Goal: Information Seeking & Learning: Learn about a topic

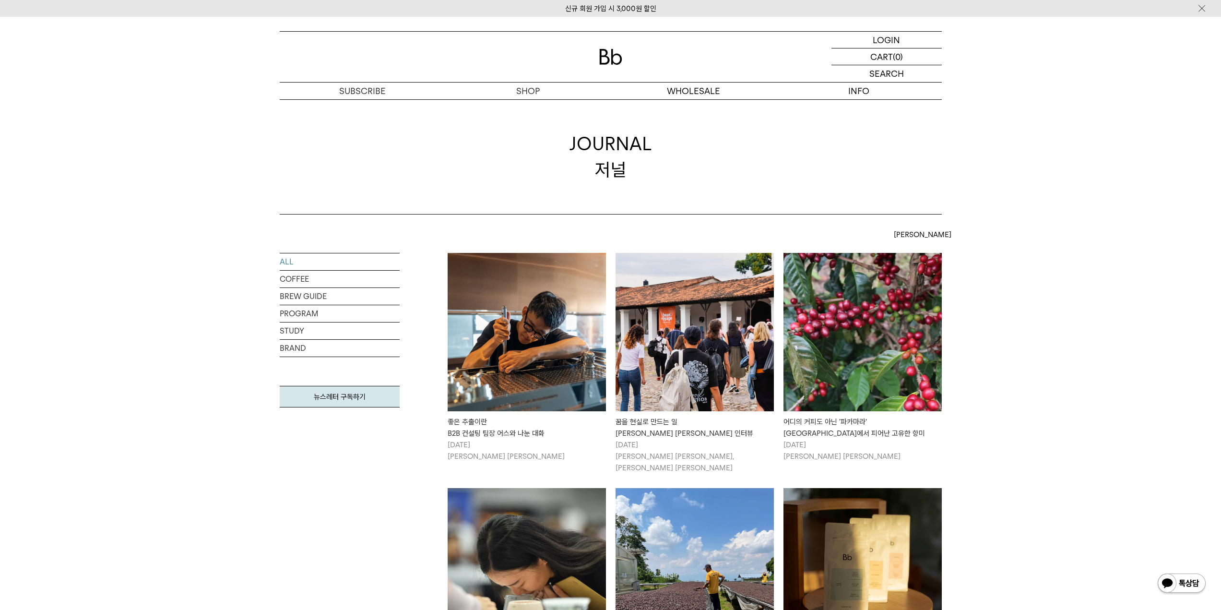
click at [537, 313] on img at bounding box center [527, 332] width 158 height 158
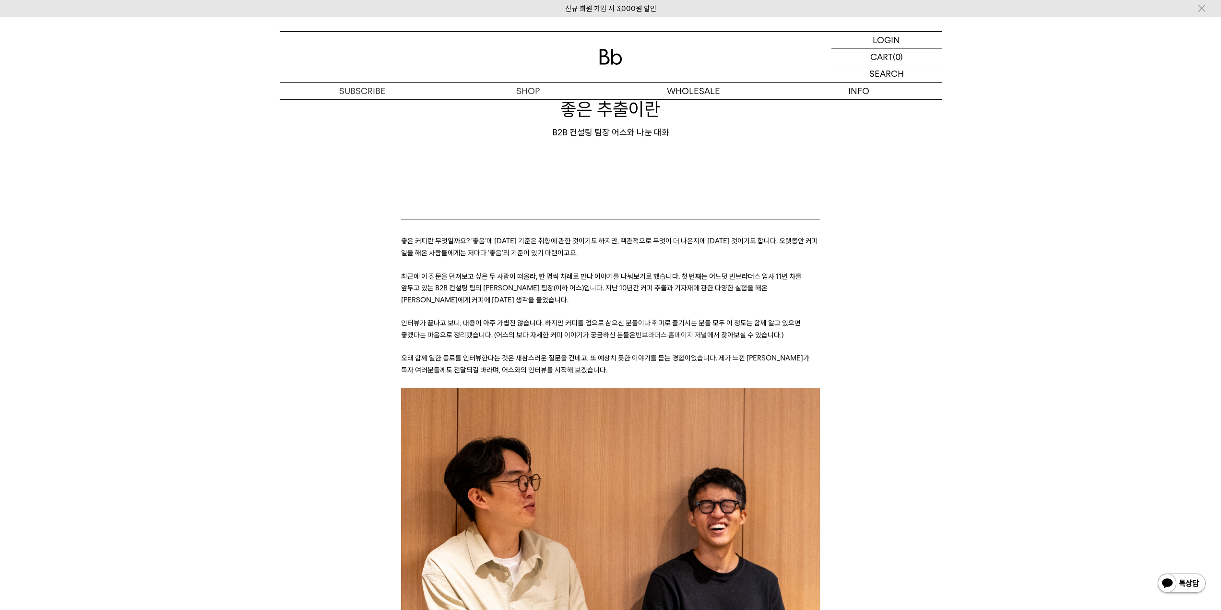
scroll to position [96, 0]
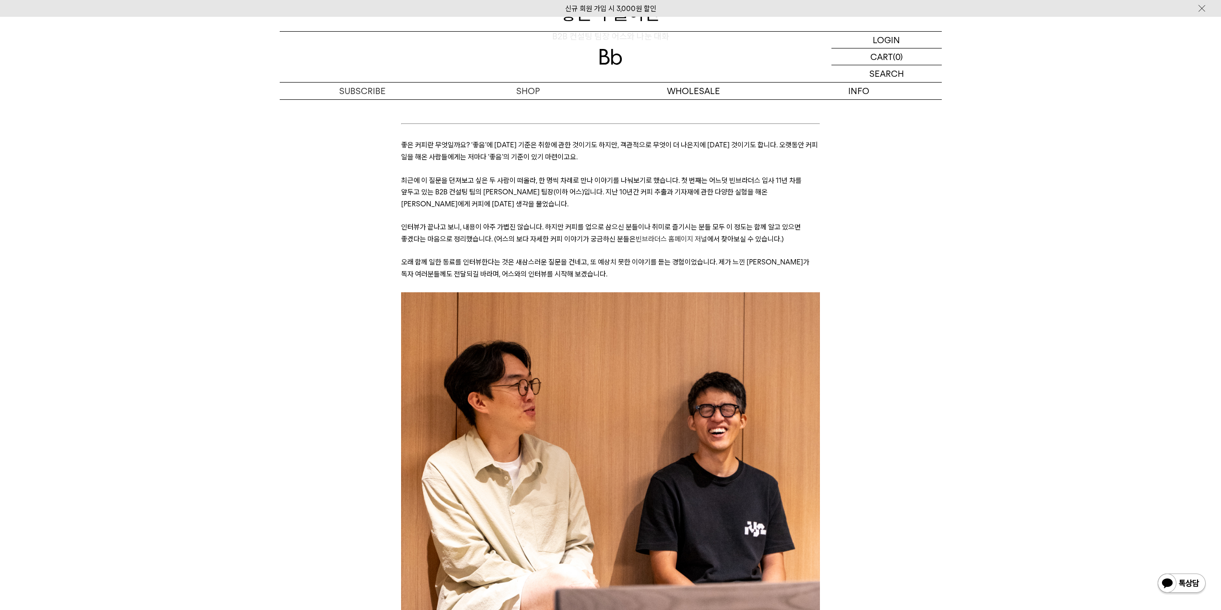
scroll to position [192, 0]
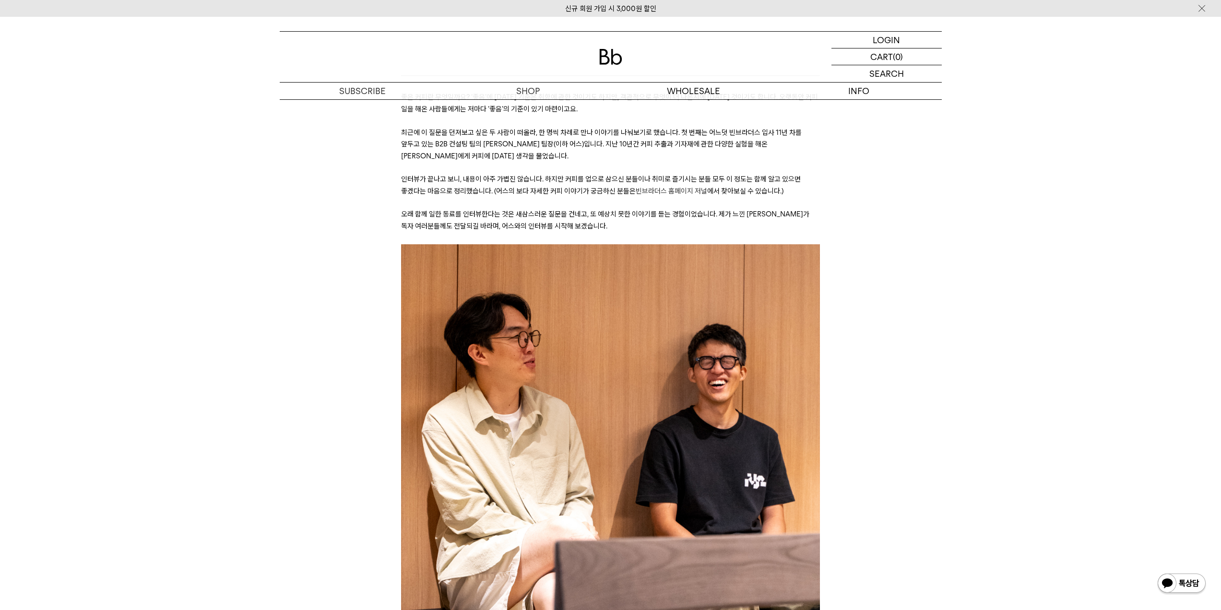
click at [663, 187] on span "빈브라더스 홈페이지 저널" at bounding box center [671, 191] width 71 height 9
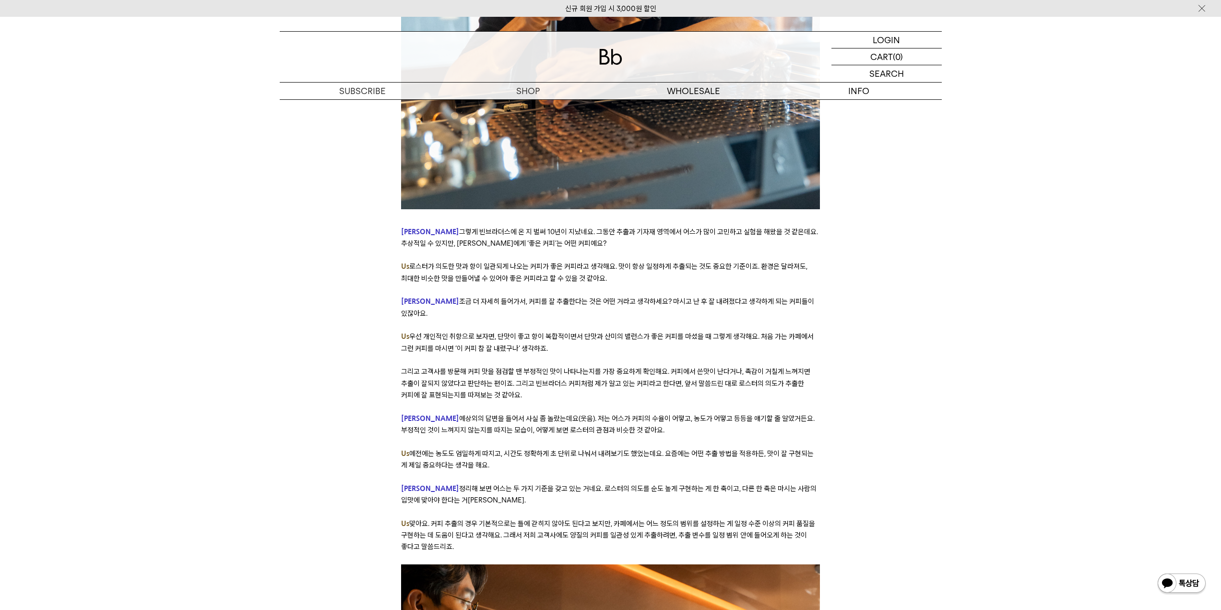
scroll to position [2302, 0]
